Goal: Information Seeking & Learning: Learn about a topic

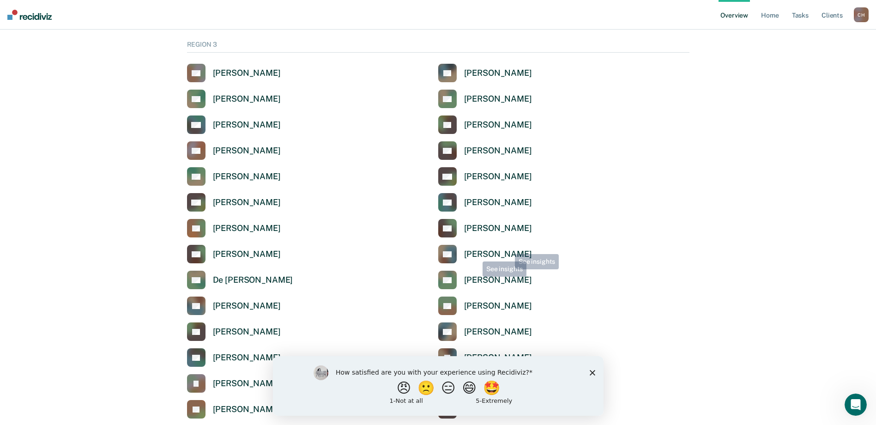
scroll to position [1570, 0]
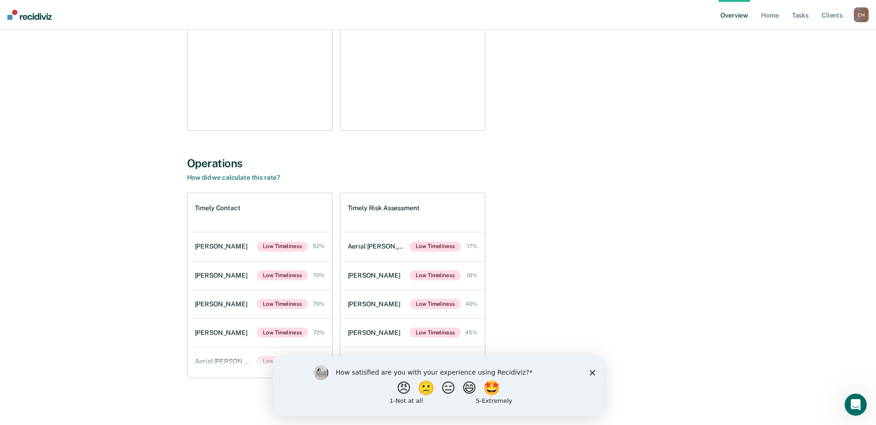
scroll to position [208, 0]
click at [591, 374] on icon "Close survey" at bounding box center [592, 372] width 6 height 6
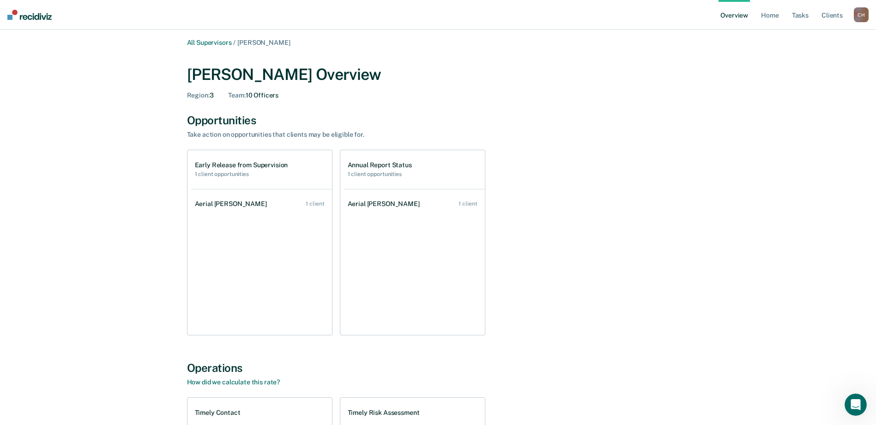
scroll to position [0, 0]
